Goal: Task Accomplishment & Management: Understand process/instructions

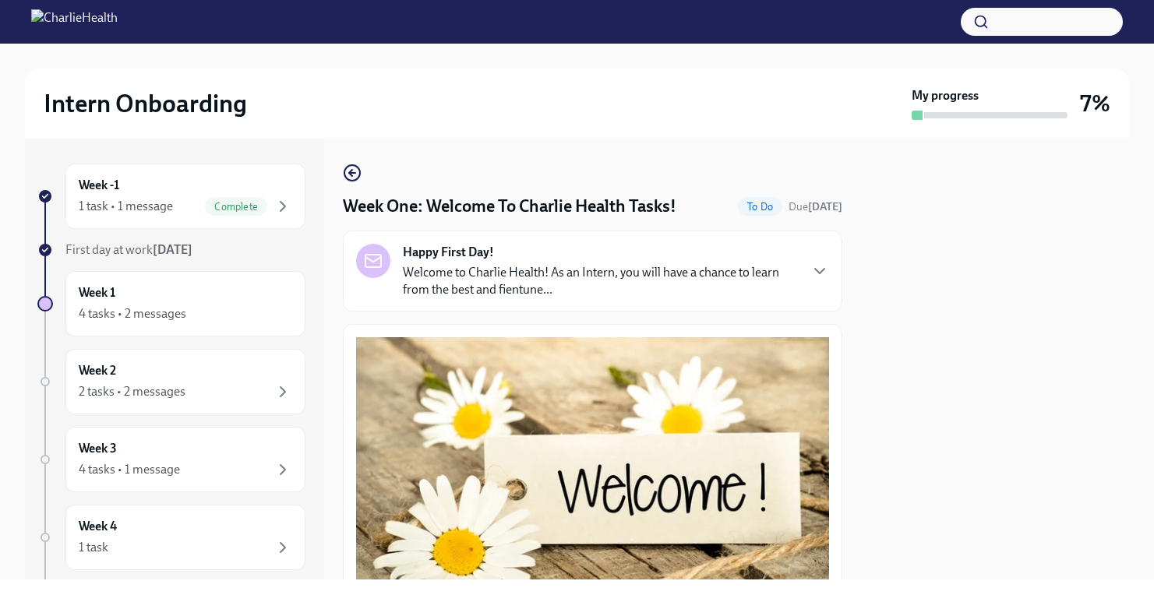
scroll to position [1875, 0]
click at [852, 340] on div "Week -1 1 task • 1 message Complete First day at work [DATE] Week 1 4 tasks • 2…" at bounding box center [577, 359] width 1104 height 441
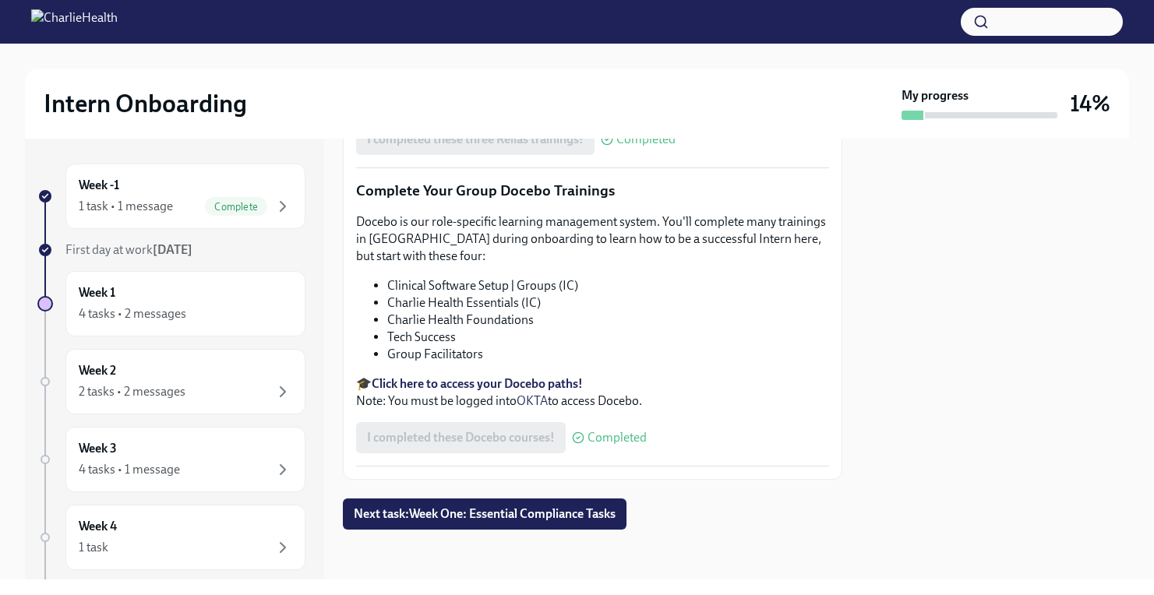
scroll to position [1875, 0]
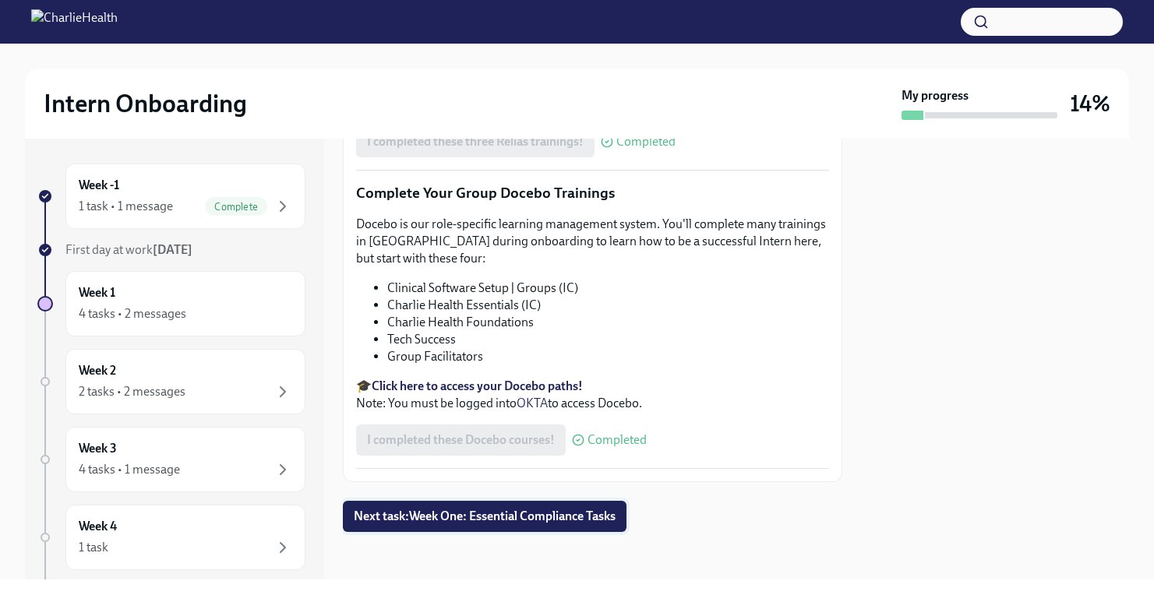
click at [495, 509] on span "Next task : Week One: Essential Compliance Tasks" at bounding box center [485, 517] width 262 height 16
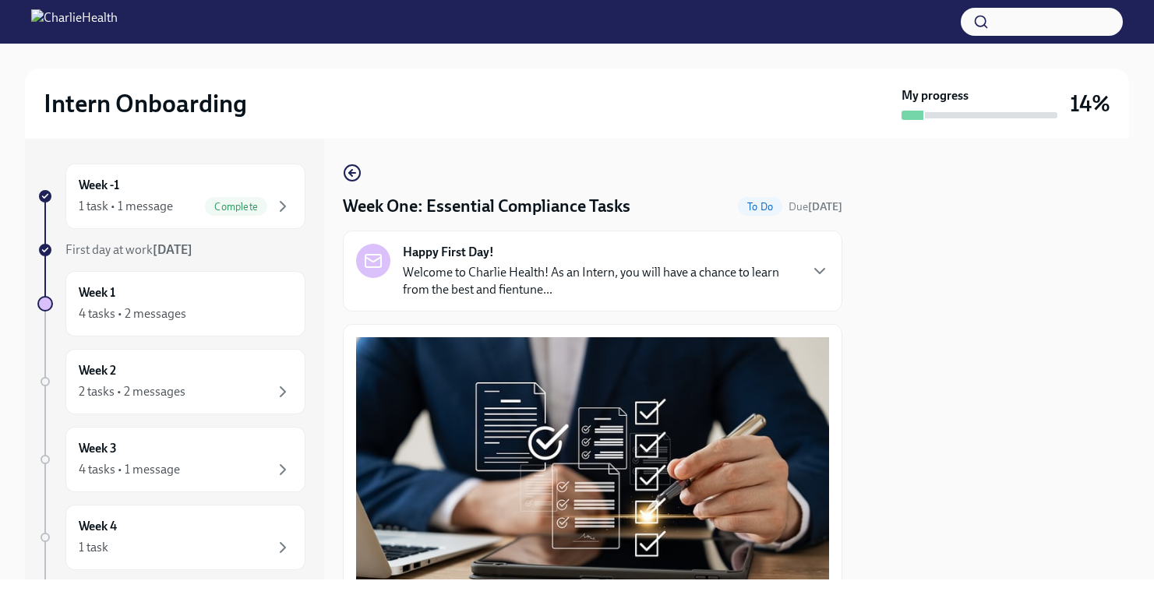
click at [826, 340] on button "Zoom image" at bounding box center [592, 460] width 473 height 247
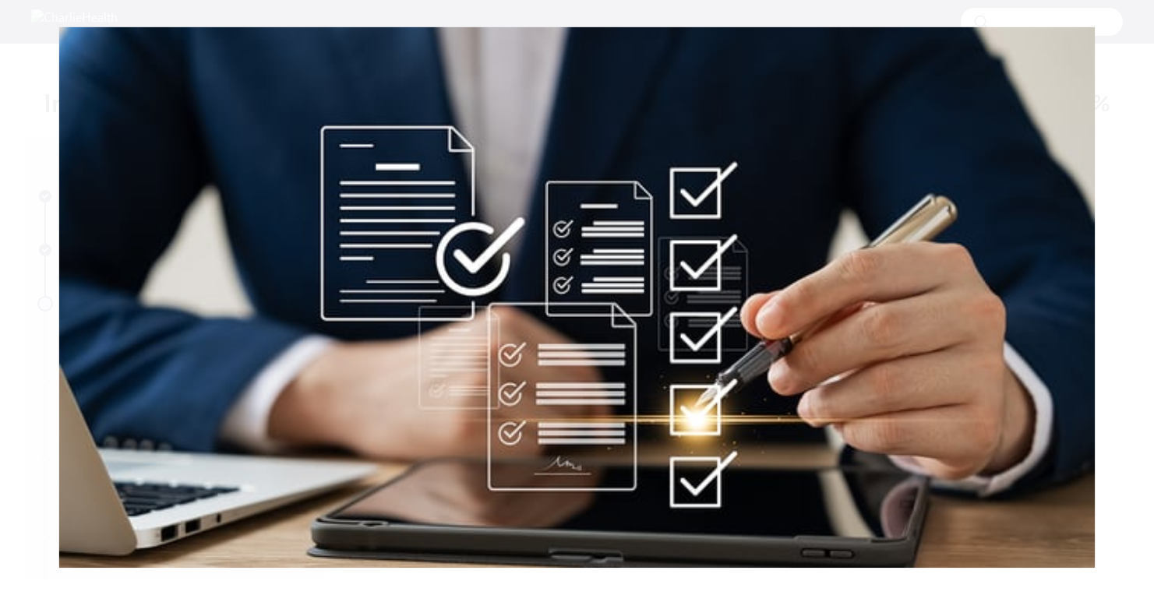
click at [826, 340] on button "Unzoom image" at bounding box center [577, 297] width 1154 height 595
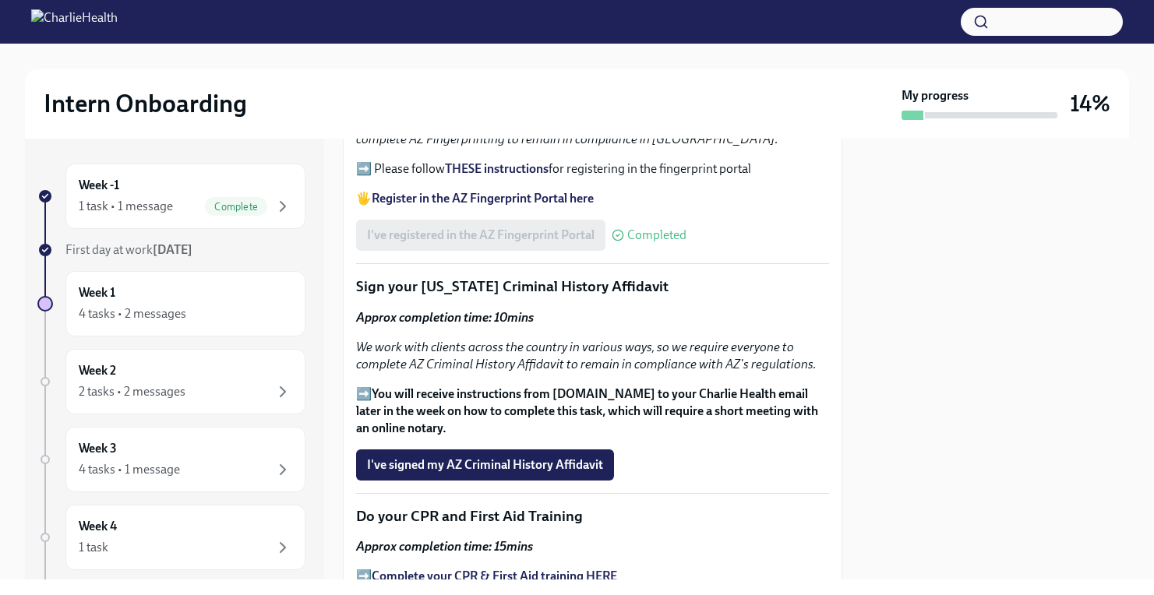
scroll to position [1873, 0]
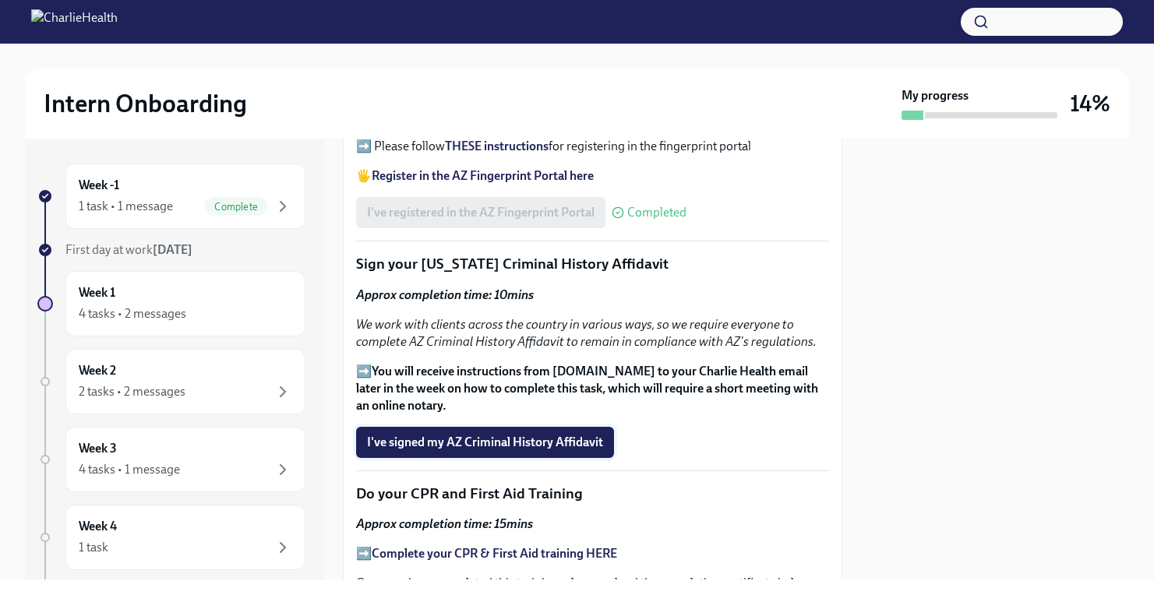
click at [439, 435] on span "I've signed my AZ Criminal History Affidavit" at bounding box center [485, 443] width 236 height 16
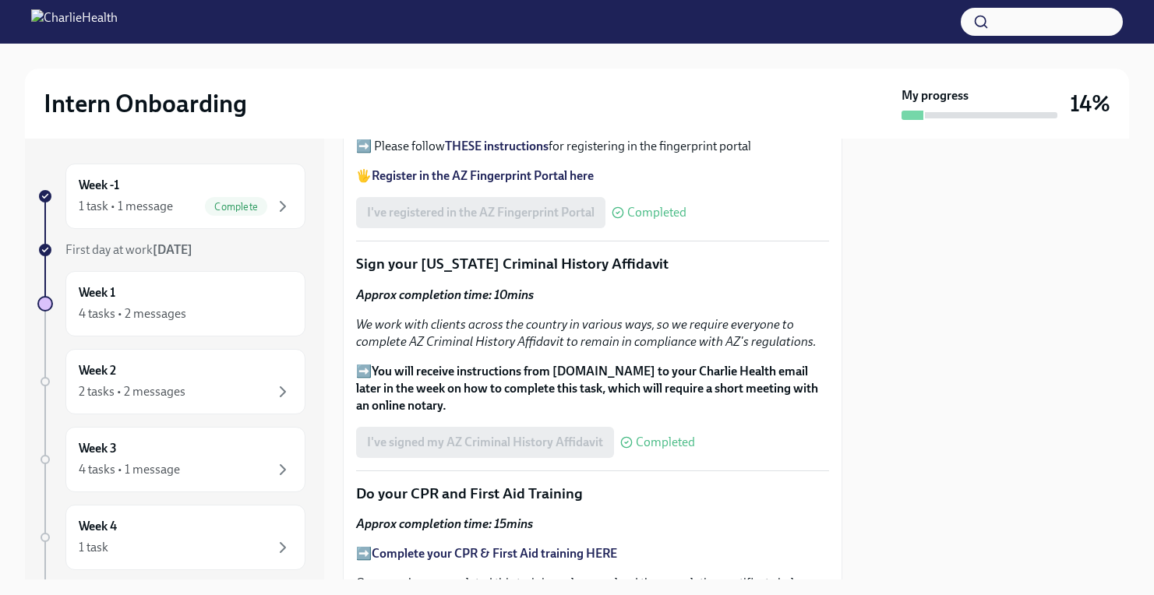
click at [760, 427] on div "I've signed my AZ Criminal History Affidavit Completed" at bounding box center [592, 442] width 473 height 31
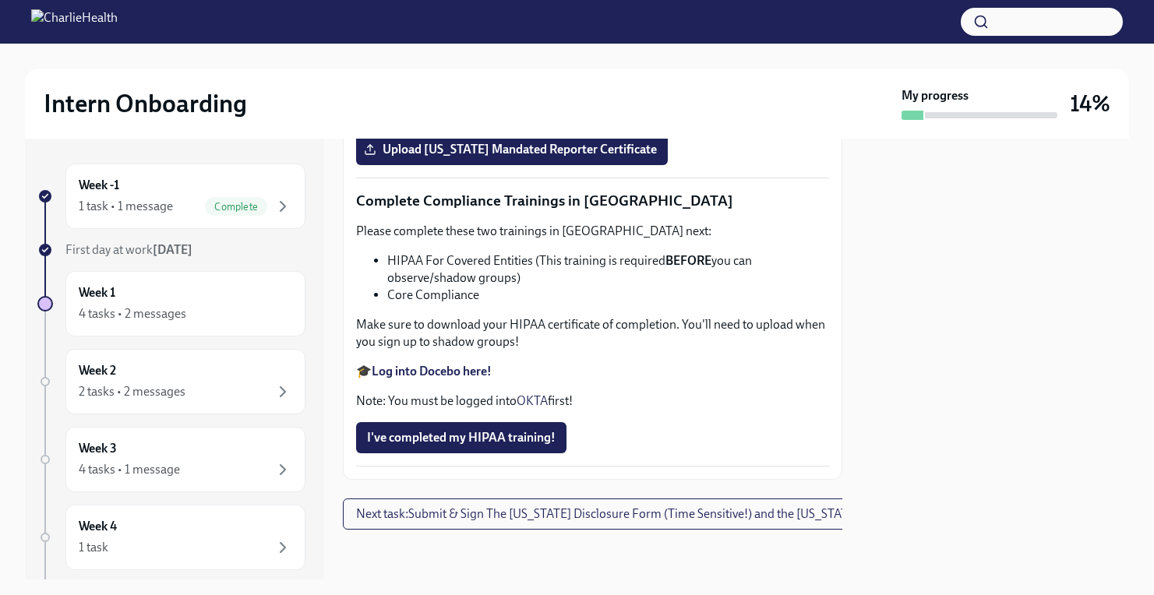
scroll to position [2934, 0]
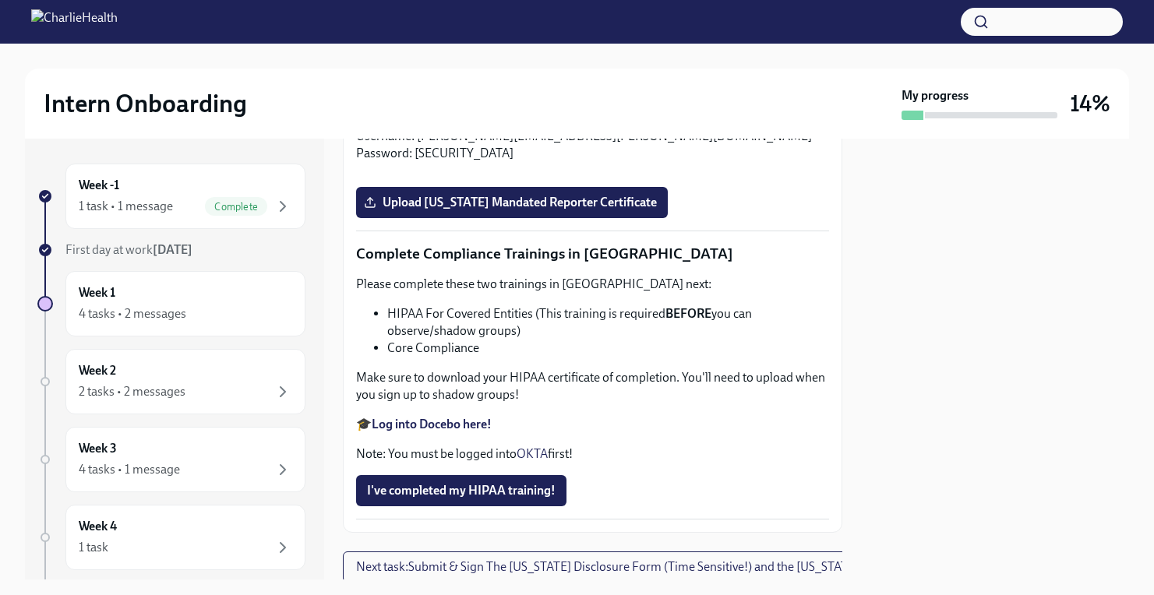
click at [432, 126] on strong "Log into Relias here" at bounding box center [425, 118] width 106 height 15
